Goal: Find specific page/section: Find specific page/section

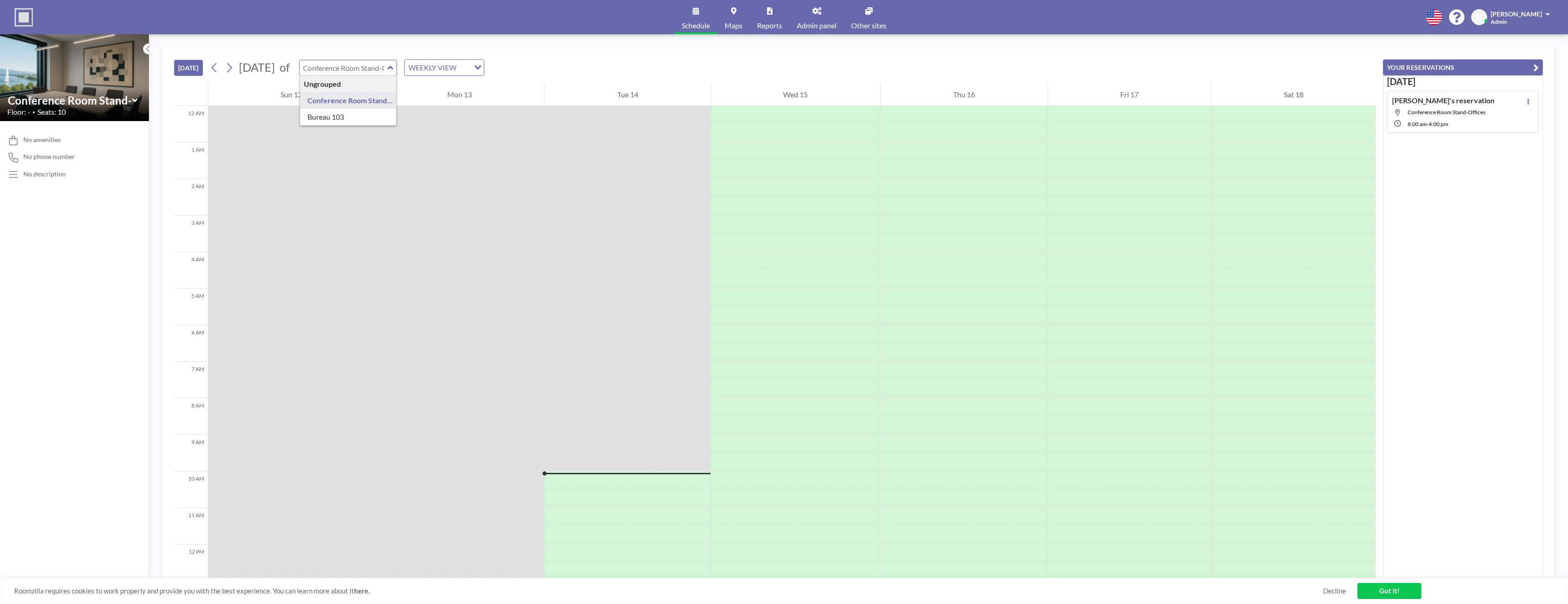
click at [388, 67] on input "text" at bounding box center [343, 68] width 88 height 15
type input "Bureau 103"
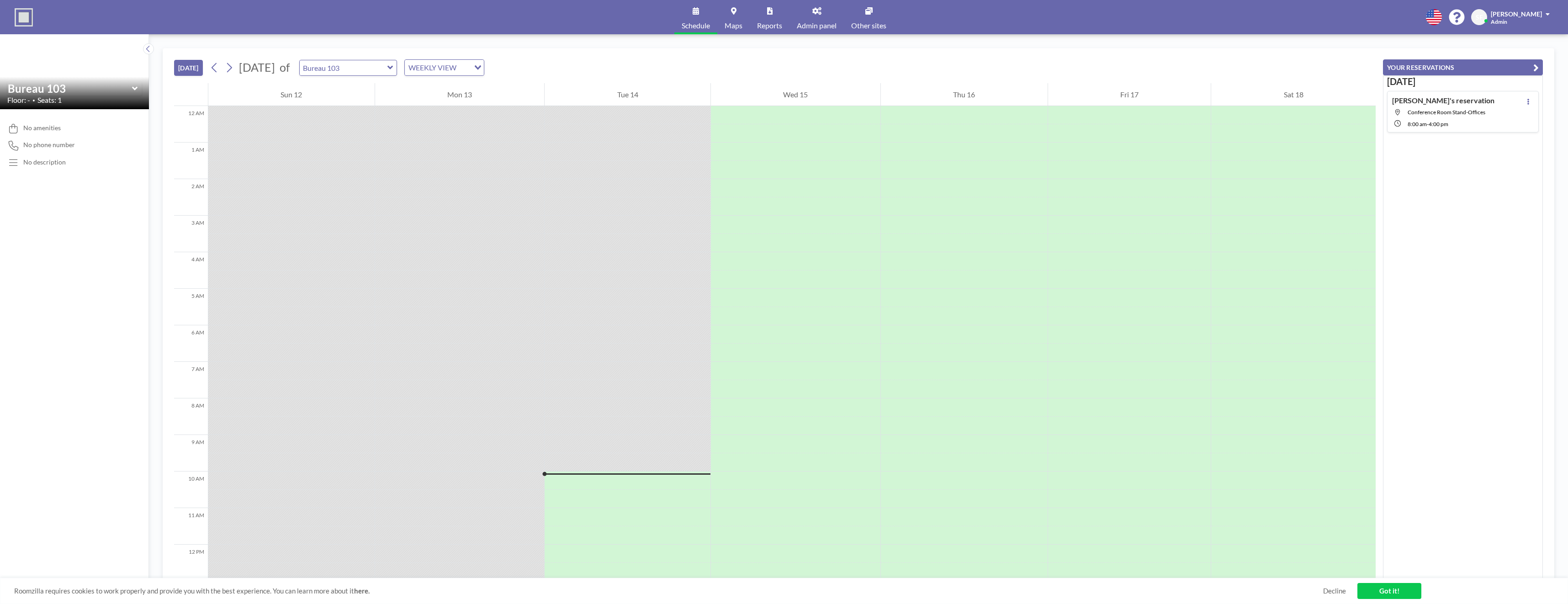
click at [135, 91] on icon at bounding box center [135, 88] width 6 height 9
type input "Bureau 103"
click at [233, 65] on icon at bounding box center [229, 67] width 8 height 14
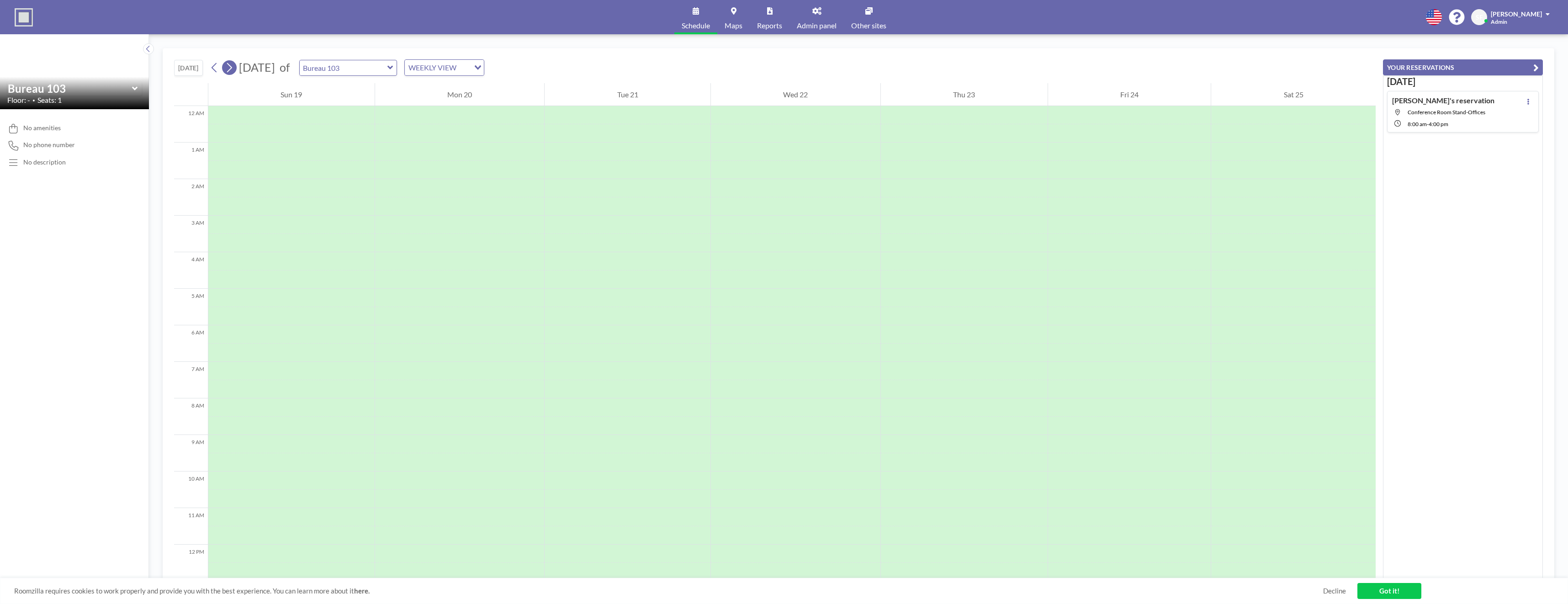
click at [233, 65] on icon at bounding box center [229, 67] width 8 height 14
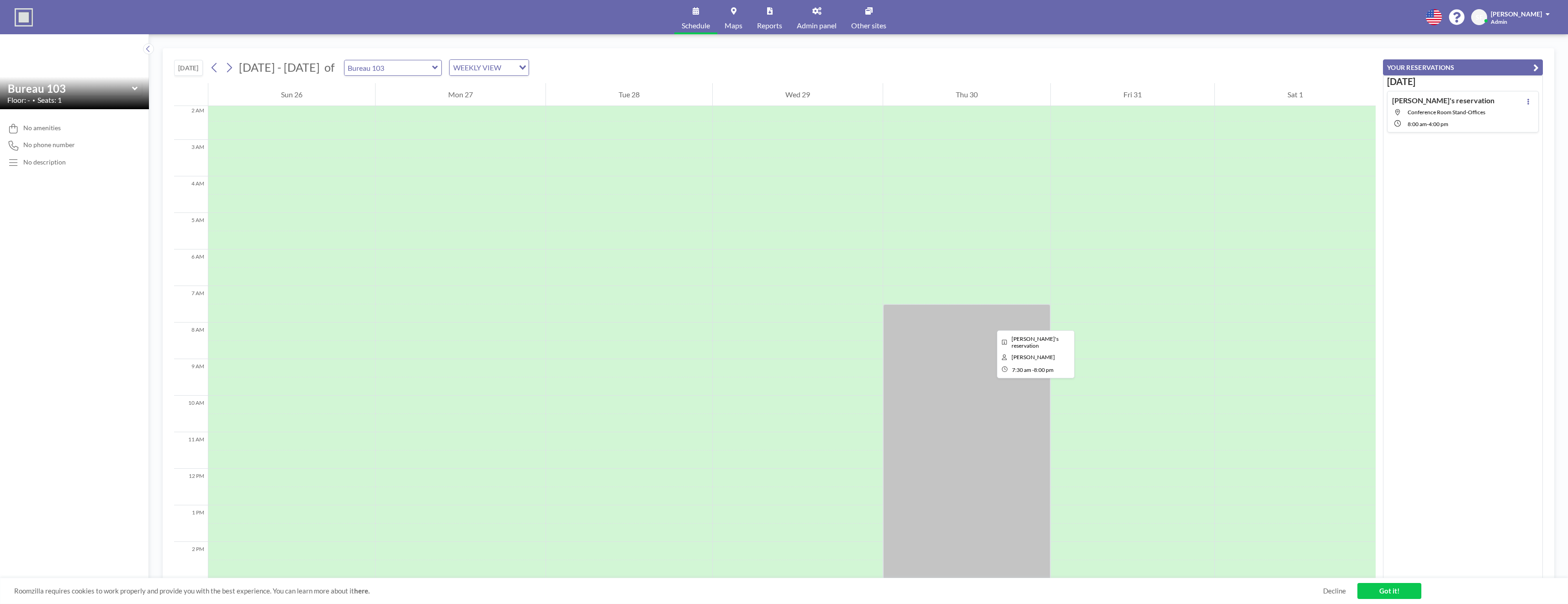
scroll to position [46, 0]
click at [226, 69] on icon at bounding box center [229, 67] width 8 height 14
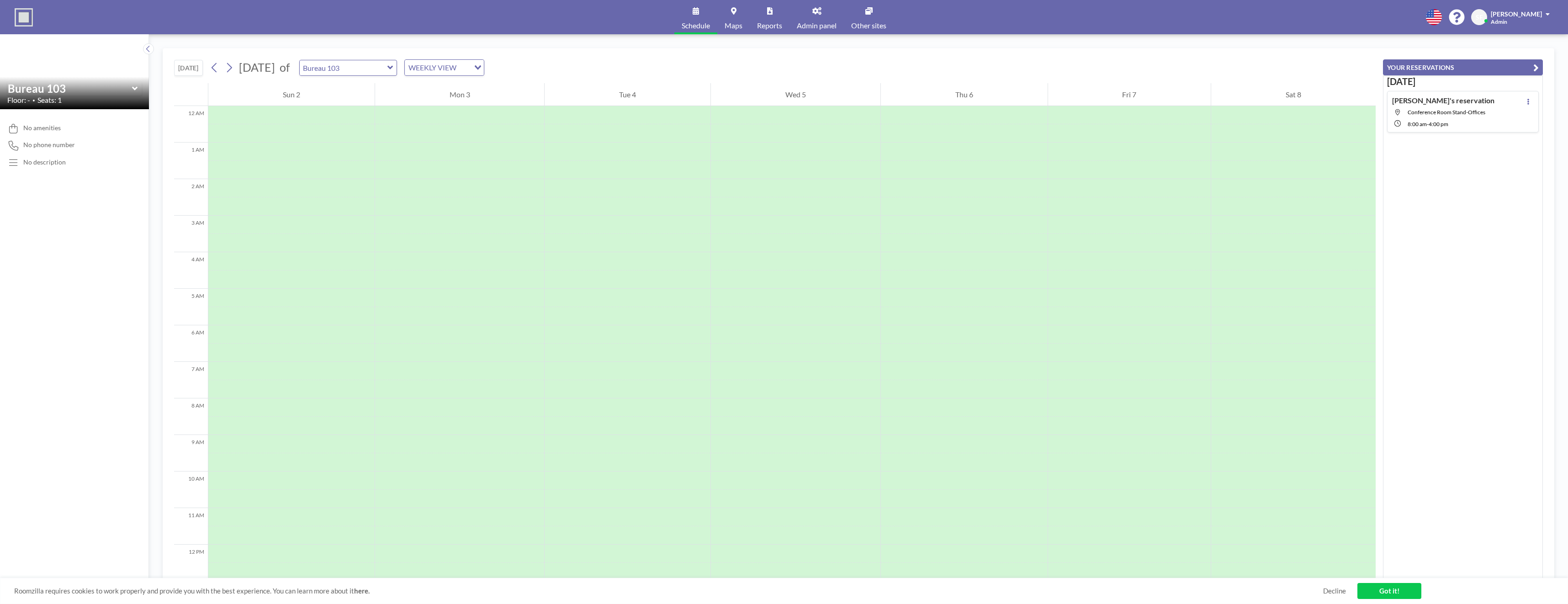
click at [823, 17] on link "Admin panel" at bounding box center [816, 17] width 54 height 34
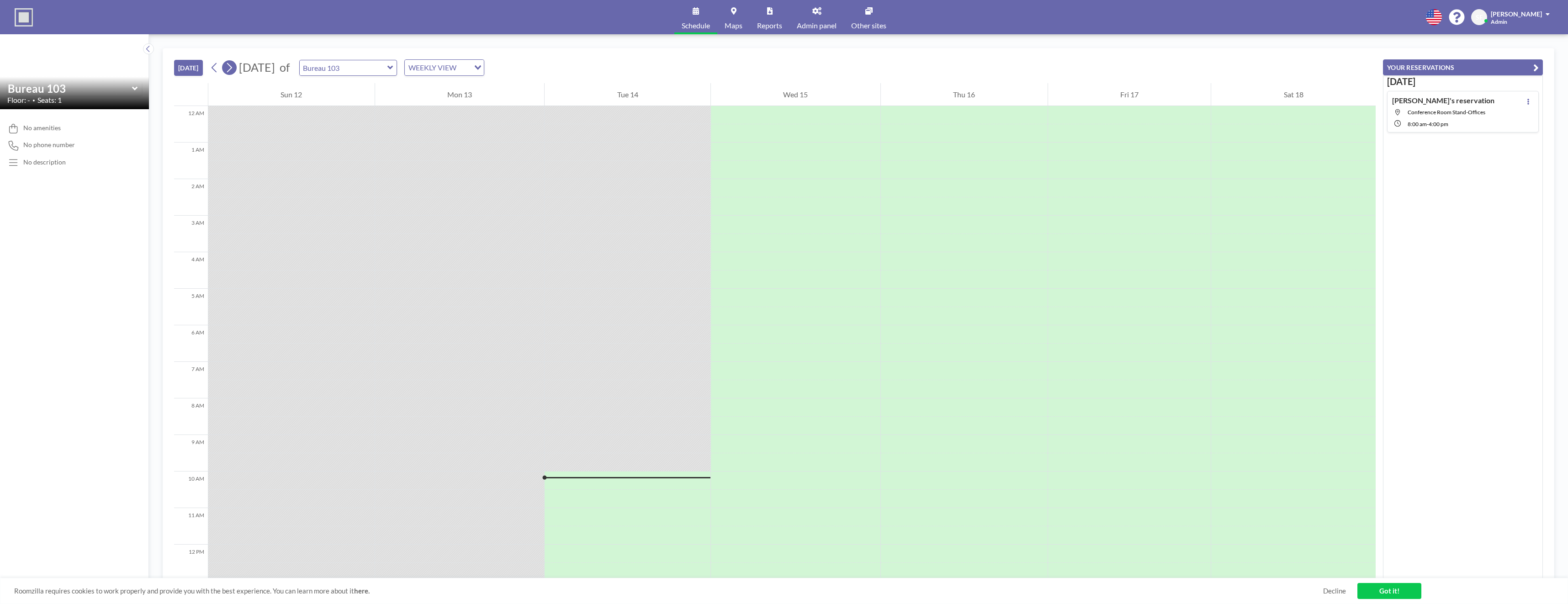
click at [233, 69] on icon at bounding box center [229, 67] width 8 height 14
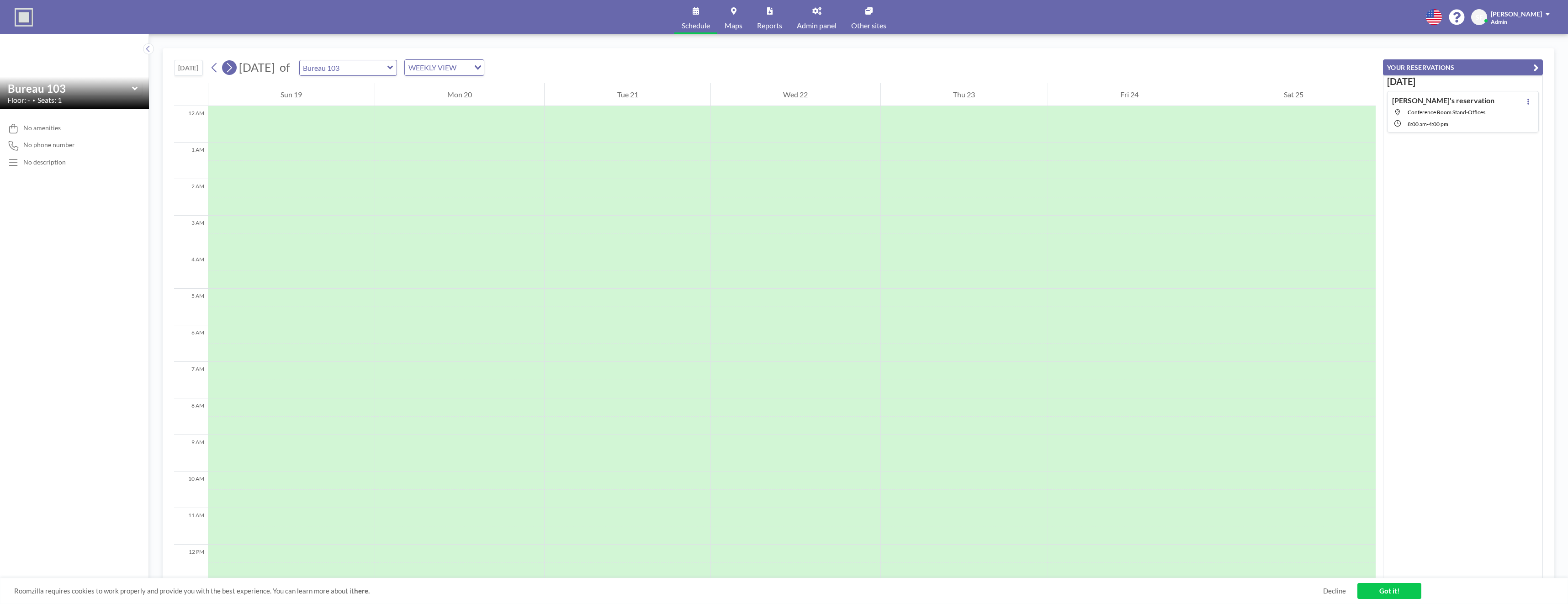
click at [233, 69] on icon at bounding box center [229, 67] width 8 height 14
